Goal: Task Accomplishment & Management: Use online tool/utility

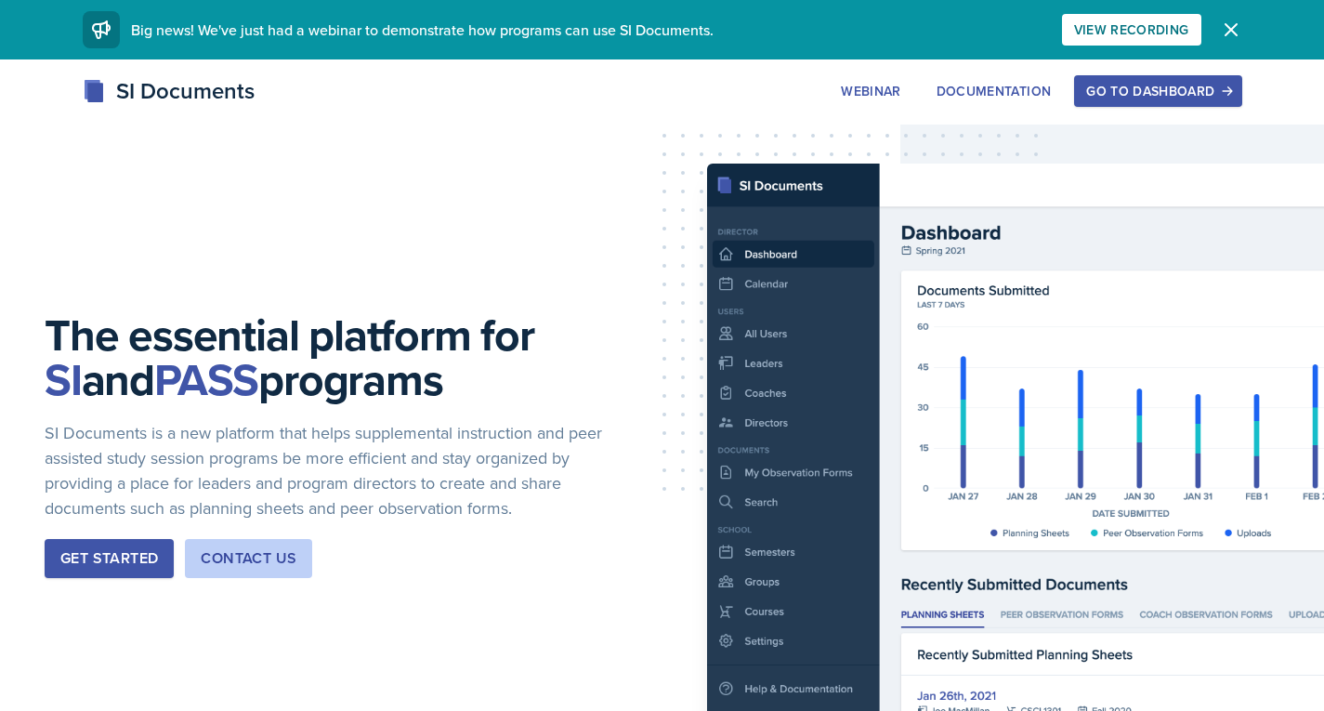
click at [1197, 87] on div "Go to Dashboard" at bounding box center [1157, 91] width 143 height 15
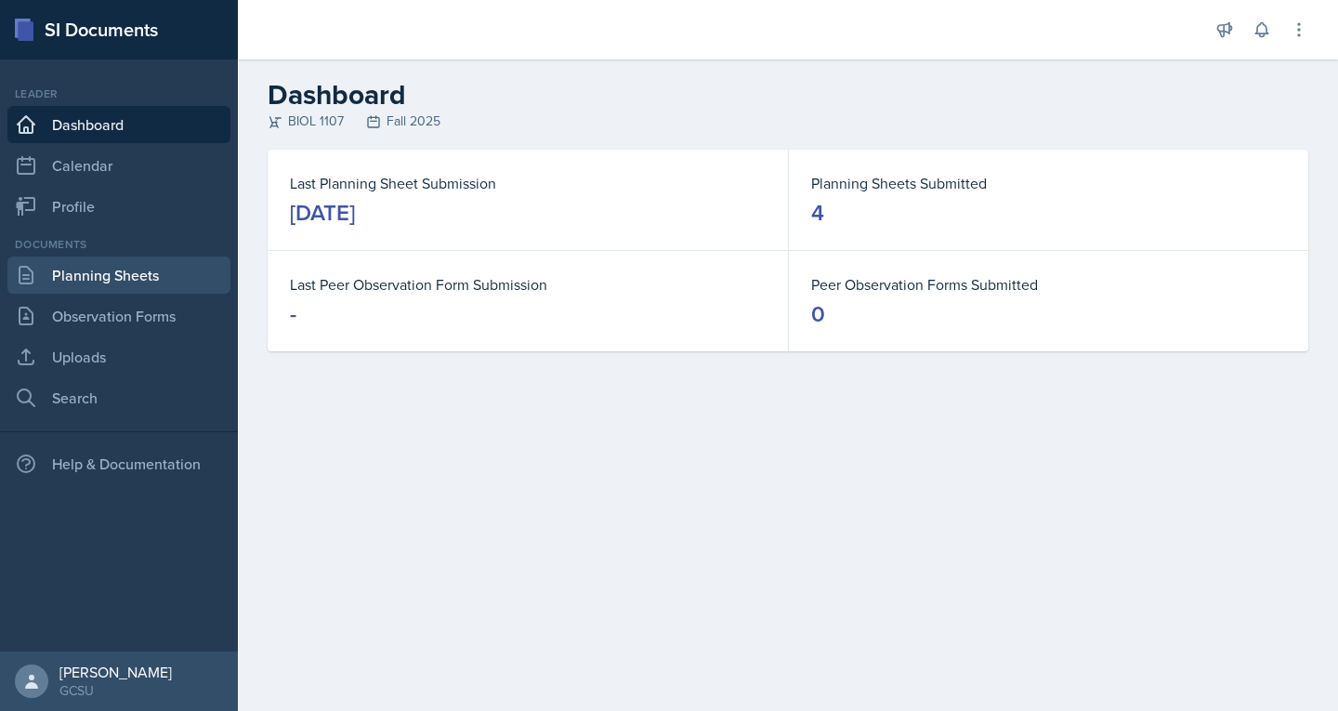
click at [67, 282] on link "Planning Sheets" at bounding box center [118, 274] width 223 height 37
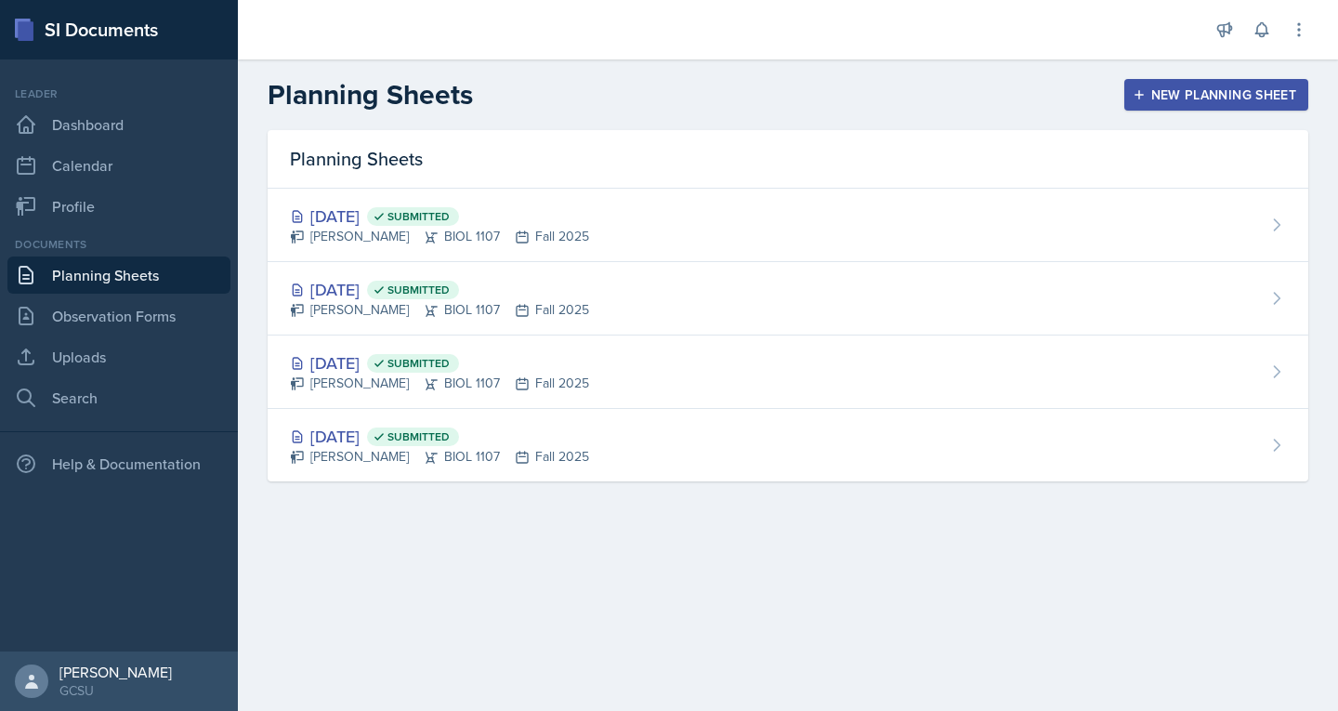
click at [1174, 87] on div "New Planning Sheet" at bounding box center [1216, 94] width 160 height 15
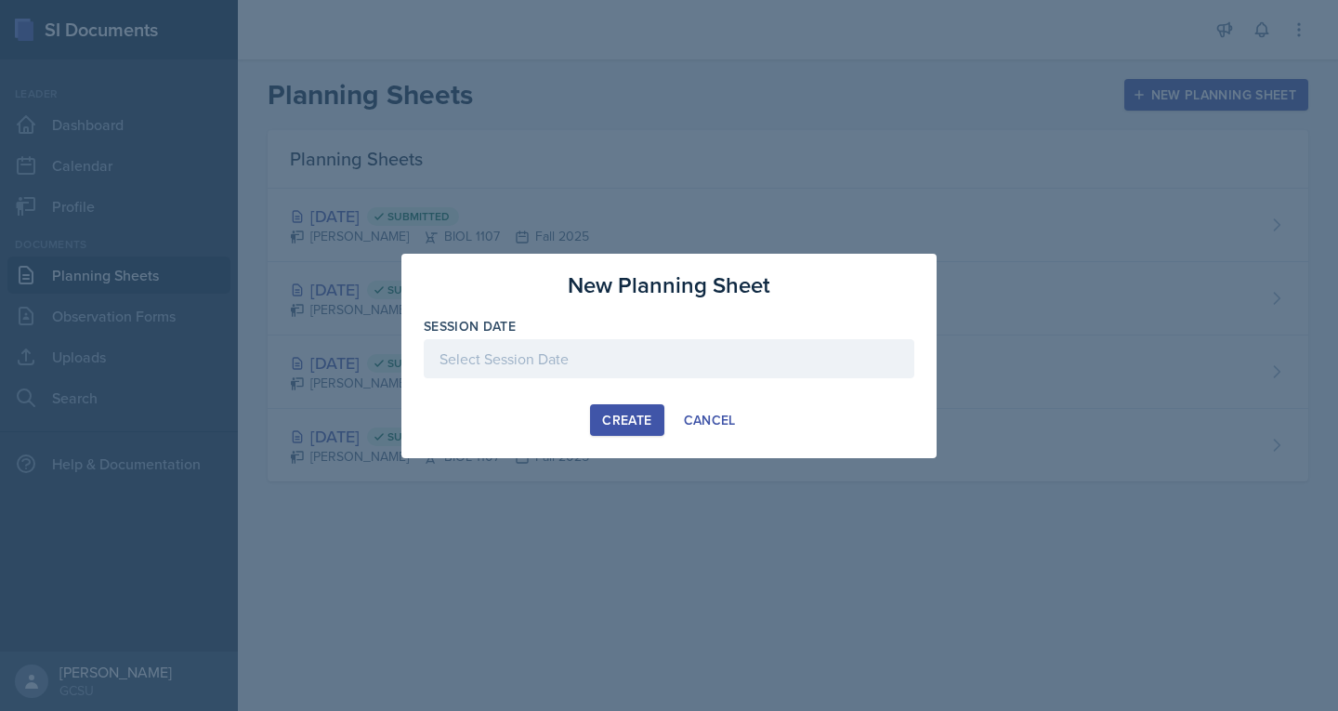
click at [625, 360] on div at bounding box center [669, 358] width 491 height 39
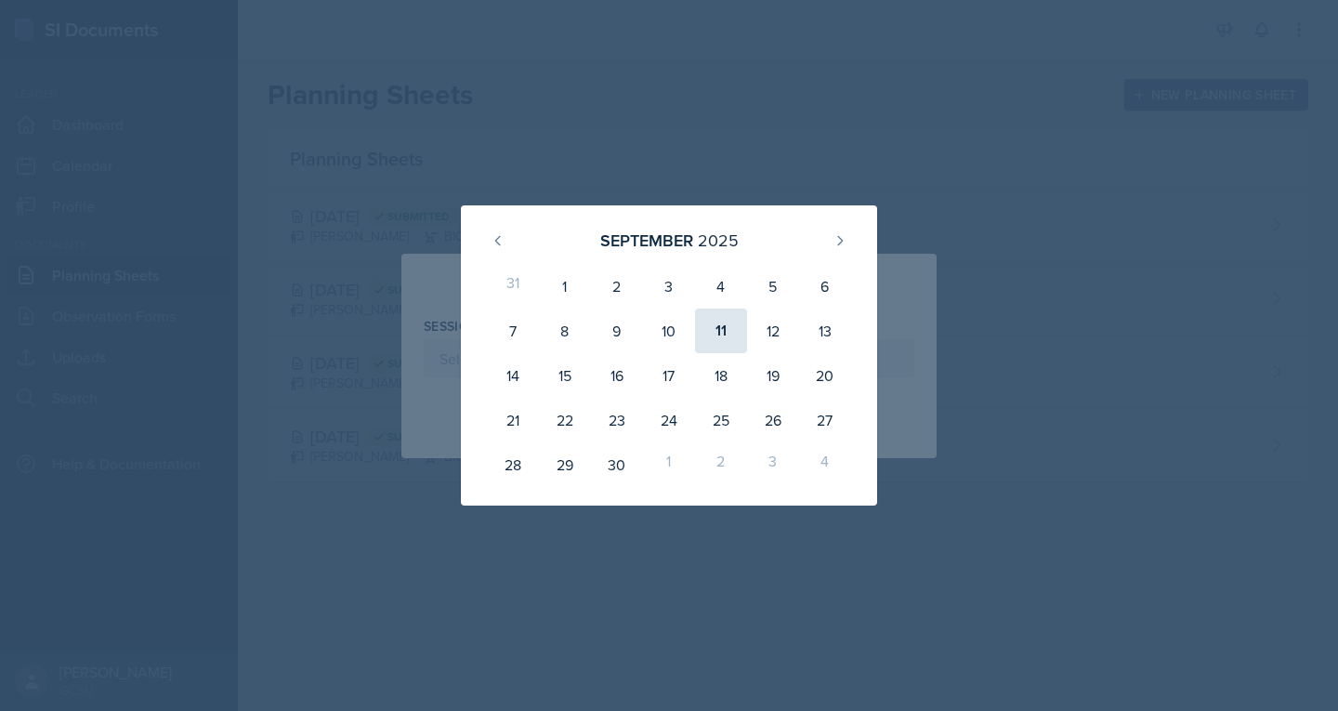
click at [719, 342] on div "11" at bounding box center [721, 330] width 52 height 45
type input "[DATE]"
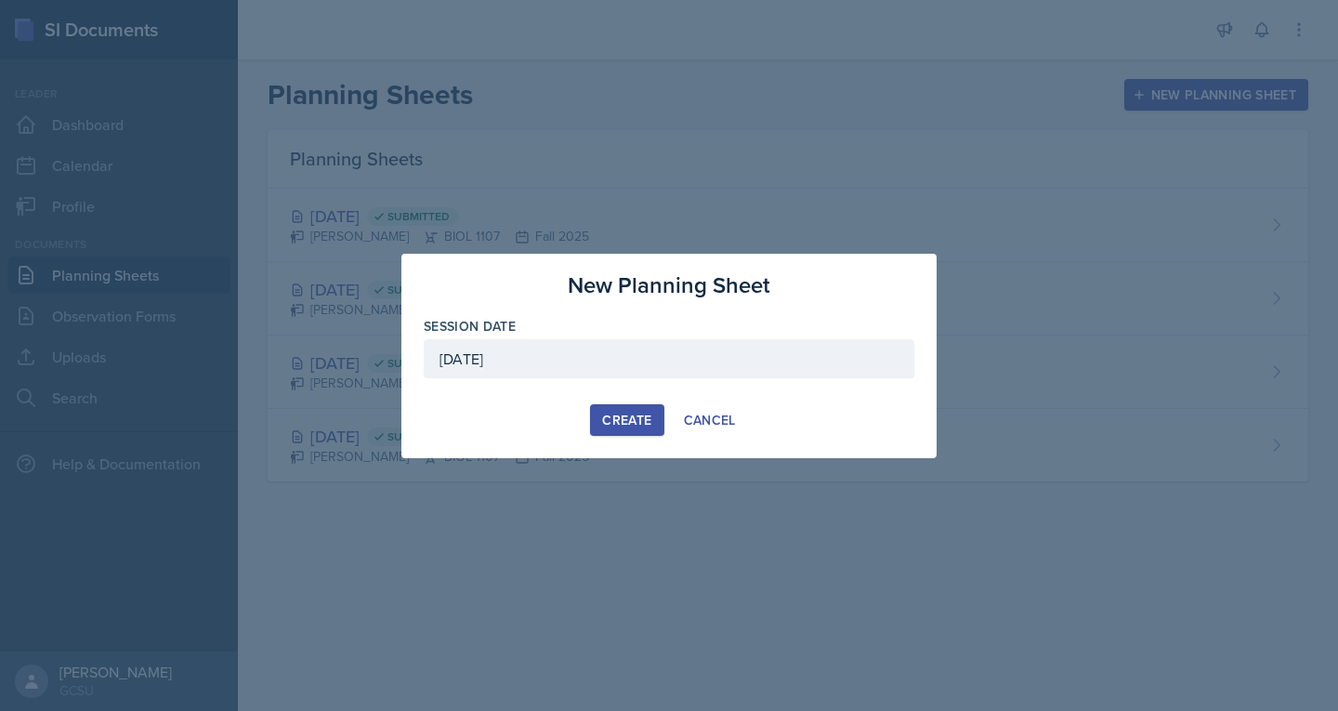
click at [622, 416] on div "Create" at bounding box center [626, 420] width 49 height 15
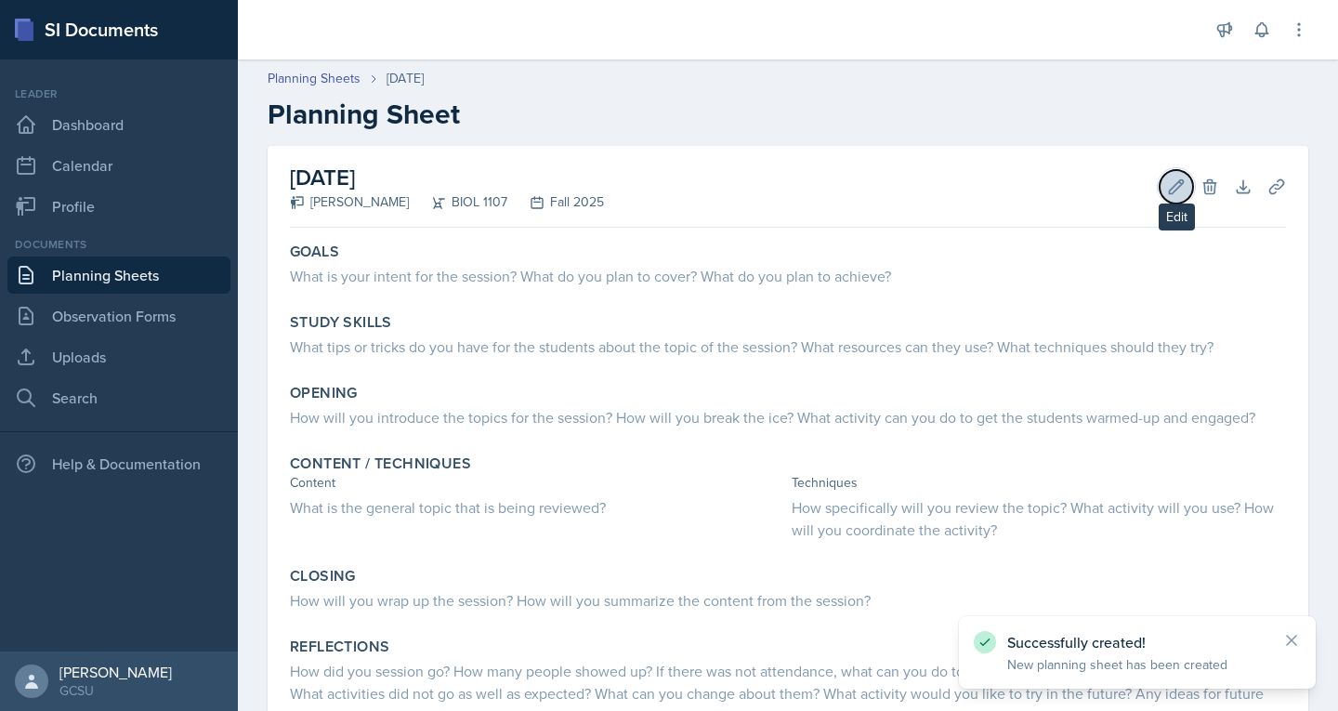
click at [1170, 186] on icon at bounding box center [1177, 186] width 14 height 14
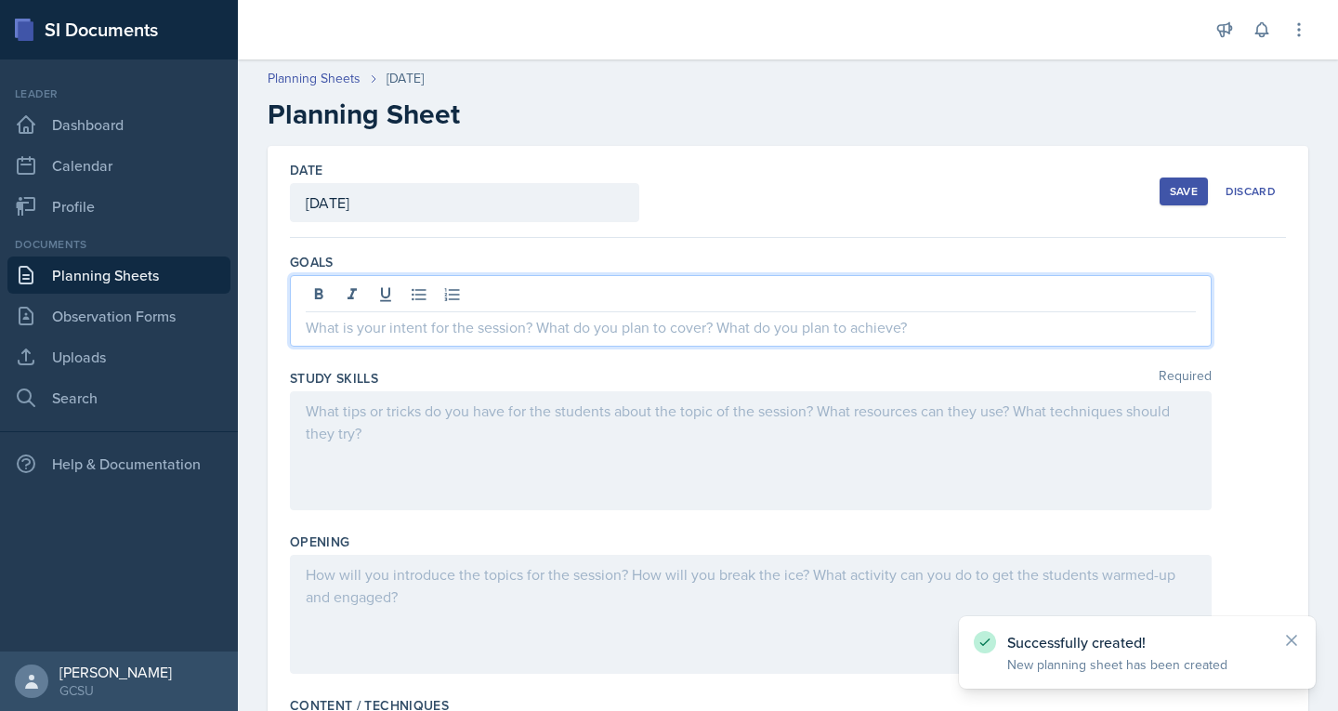
click at [515, 297] on div at bounding box center [751, 311] width 922 height 72
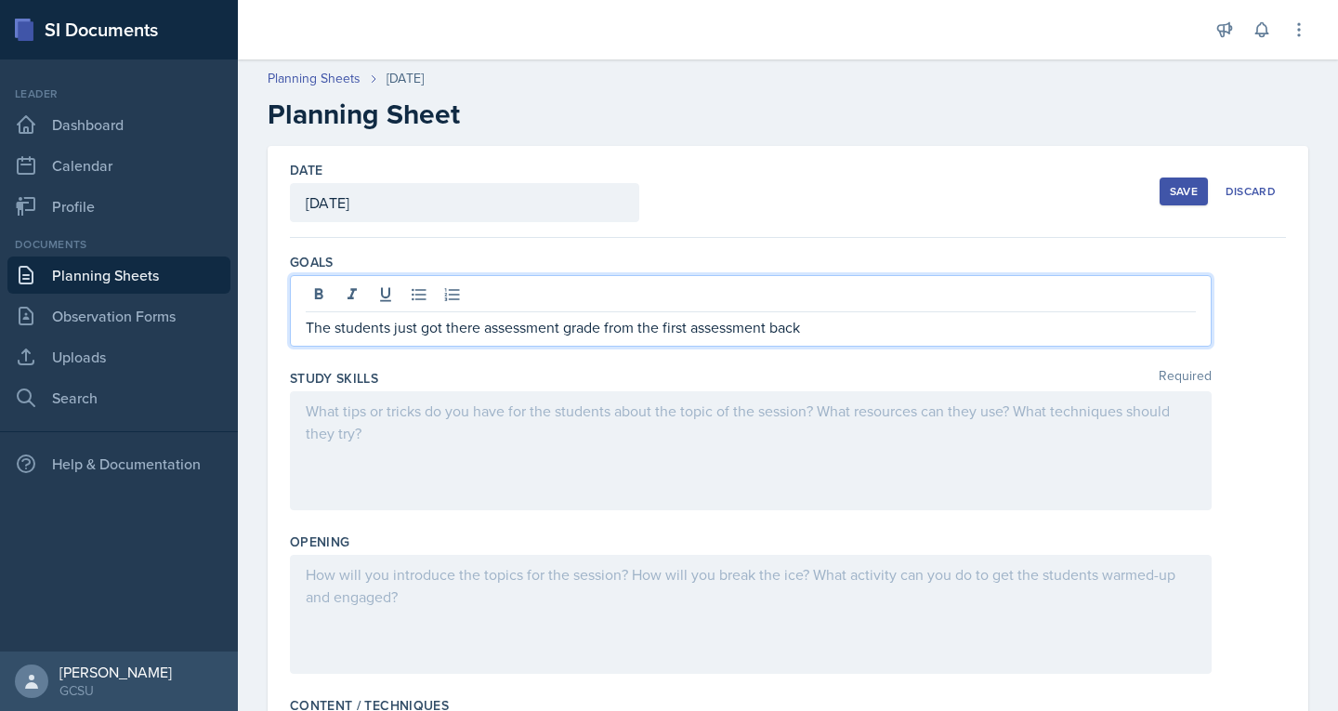
click at [570, 329] on p "The students just got there assessment grade from the first assessment back" at bounding box center [751, 327] width 890 height 22
click at [565, 330] on p "The students just got there assessment grade from the first assessment back" at bounding box center [751, 327] width 890 height 22
click at [784, 325] on p "The students just got there grade from the first assessment back" at bounding box center [751, 327] width 890 height 22
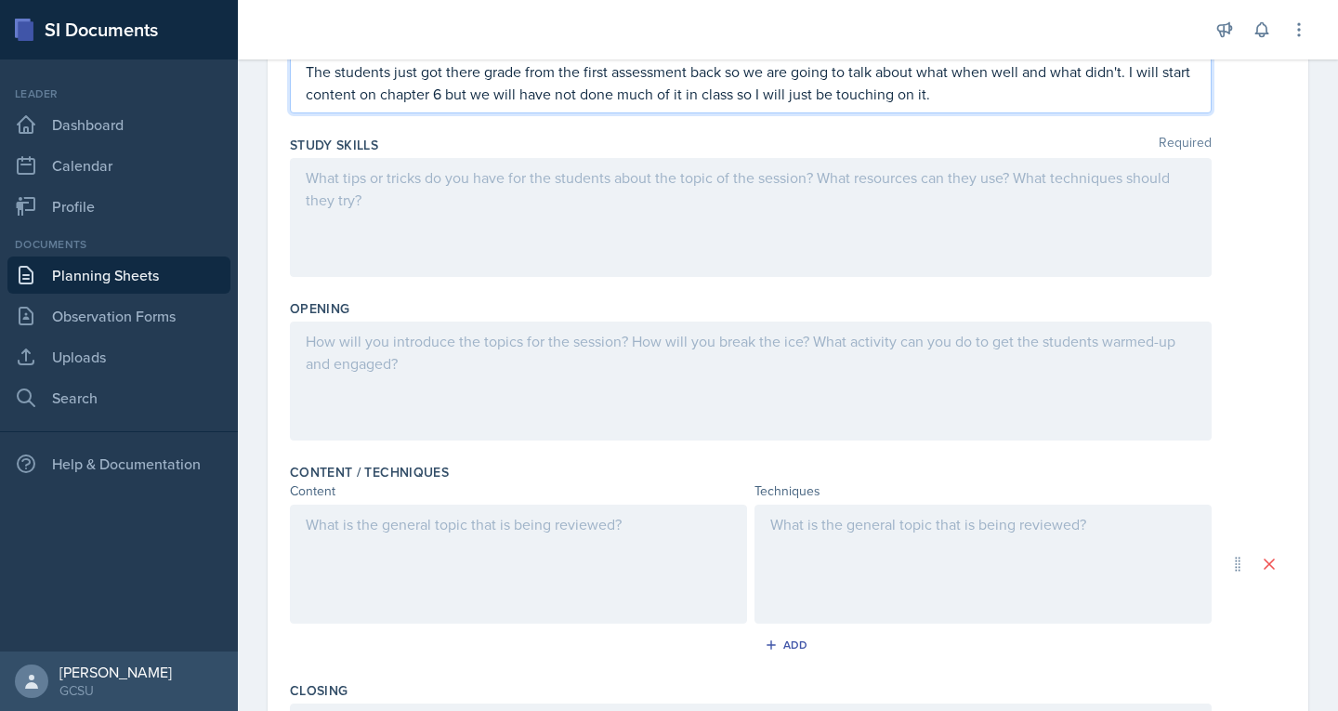
scroll to position [257, 0]
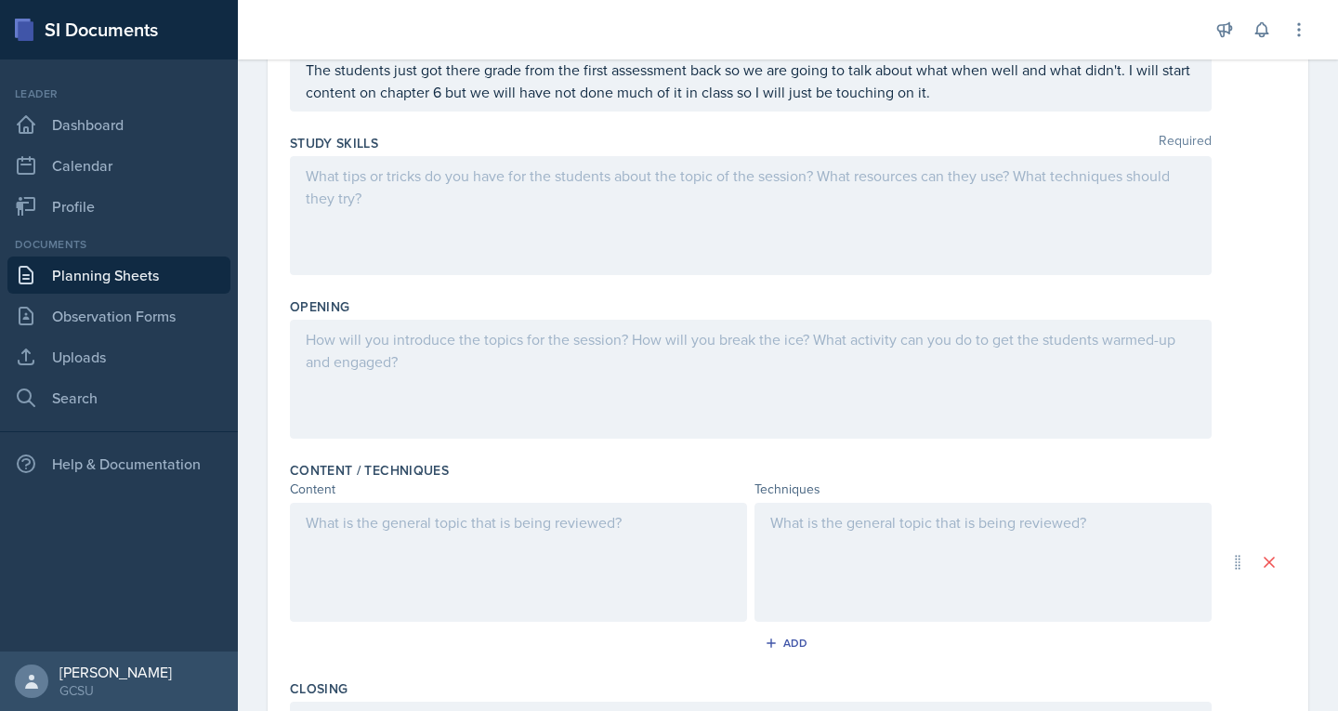
click at [355, 360] on div at bounding box center [751, 379] width 922 height 119
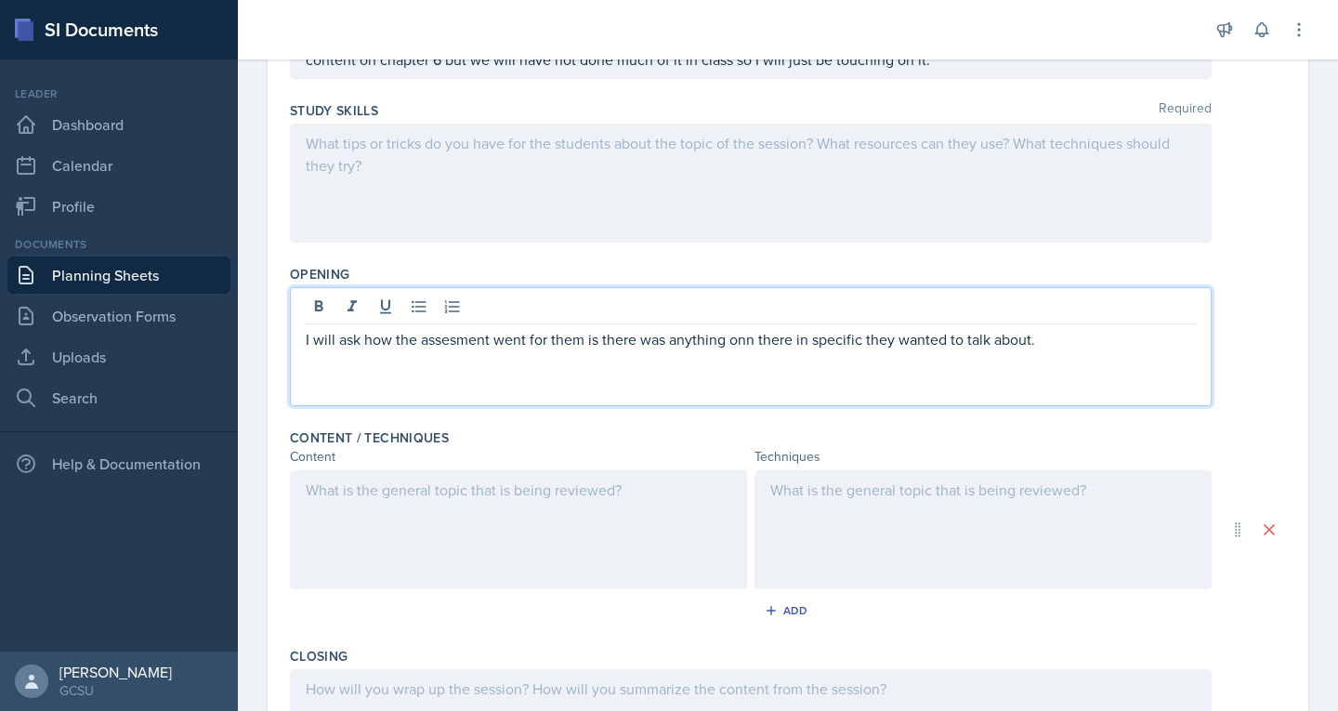
click at [753, 340] on p "I will ask how the assesment went for them is there was anything onn there in s…" at bounding box center [751, 339] width 890 height 22
